Goal: Task Accomplishment & Management: Use online tool/utility

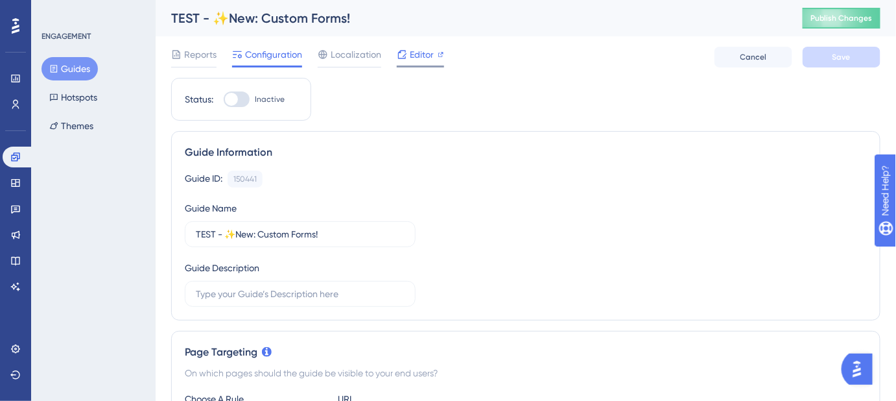
click at [414, 58] on span "Editor" at bounding box center [422, 55] width 24 height 16
